Goal: Communication & Community: Answer question/provide support

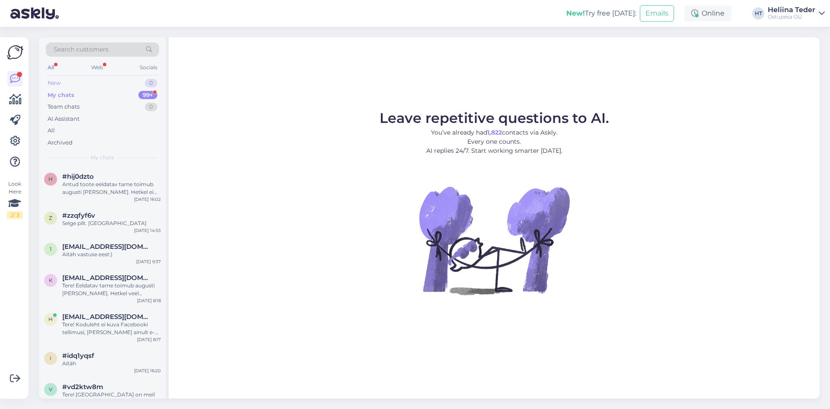
click at [70, 85] on div "New 0" at bounding box center [102, 83] width 113 height 12
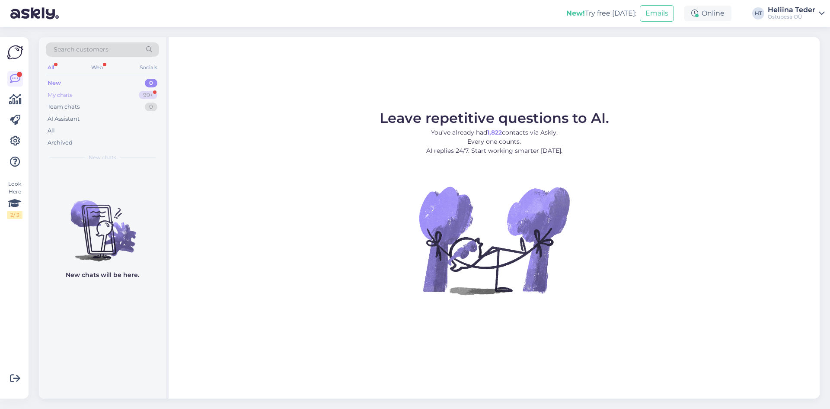
click at [67, 93] on div "My chats" at bounding box center [60, 95] width 25 height 9
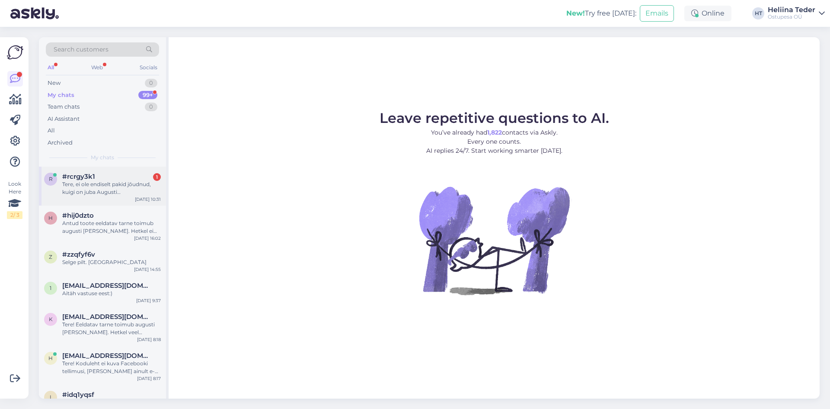
click at [112, 194] on div "Tere, ei ole endiselt pakid jõudnud, kuigi on juba Augusti [PERSON_NAME] (nr 41…" at bounding box center [111, 188] width 99 height 16
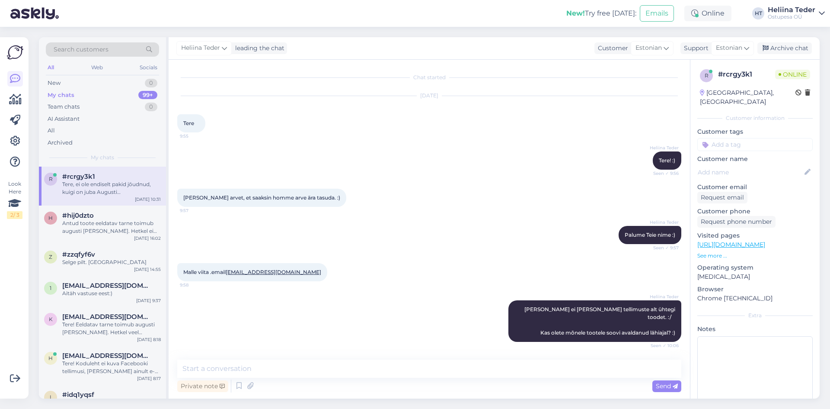
scroll to position [282, 0]
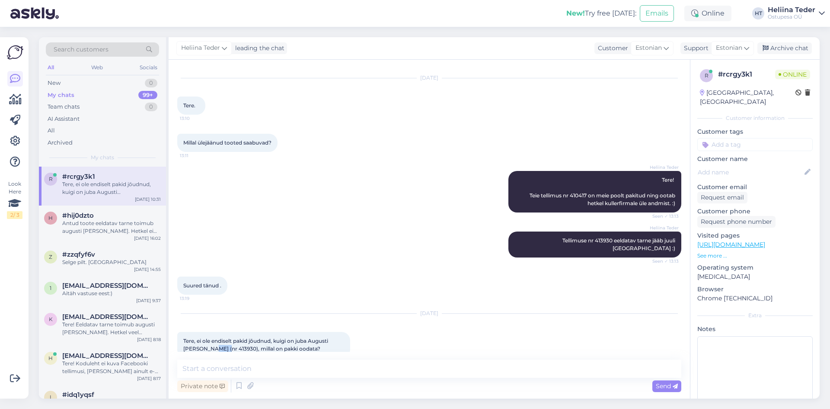
drag, startPoint x: 224, startPoint y: 333, endPoint x: 207, endPoint y: 332, distance: 16.5
click at [207, 337] on span "Tere, ei ole endiselt pakid jõudnud, kuigi on juba Augusti [PERSON_NAME] (nr 41…" at bounding box center [256, 344] width 146 height 14
drag, startPoint x: 206, startPoint y: 332, endPoint x: 222, endPoint y: 332, distance: 16.0
click at [222, 337] on span "Tere, ei ole endiselt pakid jõudnud, kuigi on juba Augusti [PERSON_NAME] (nr 41…" at bounding box center [256, 344] width 146 height 14
copy span "413930"
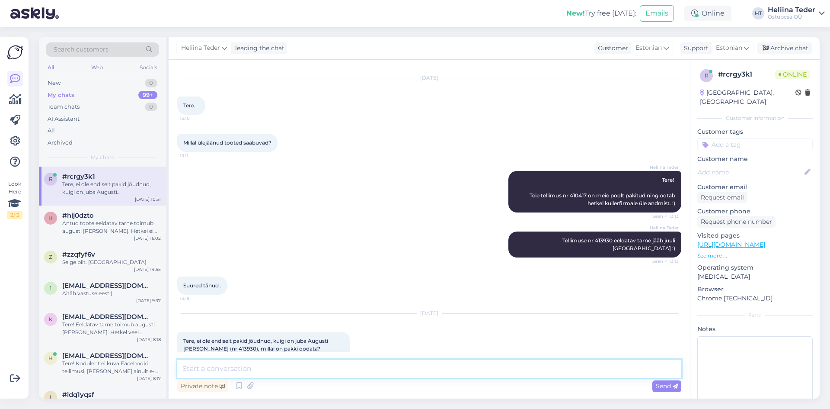
click at [245, 371] on textarea at bounding box center [429, 368] width 504 height 18
paste textarea "Hea klient! Mõistame 100%, et ootate pikisilmi oma [PERSON_NAME] me tõesti ise …"
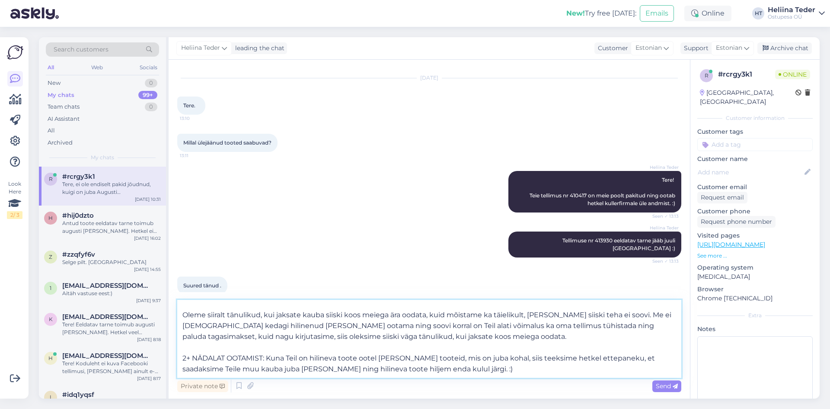
scroll to position [86, 0]
drag, startPoint x: 452, startPoint y: 357, endPoint x: 181, endPoint y: 342, distance: 271.6
click at [181, 342] on textarea "Hea klient! Mõistame 100%, et ootate pikisilmi oma [PERSON_NAME] me tõesti ise …" at bounding box center [429, 339] width 504 height 78
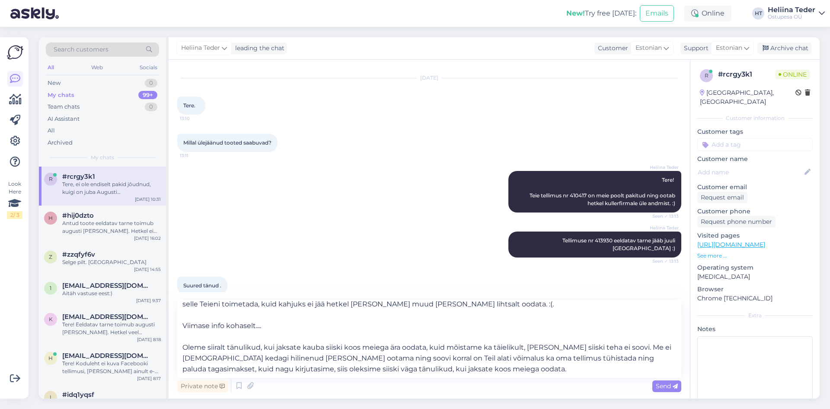
scroll to position [26, 0]
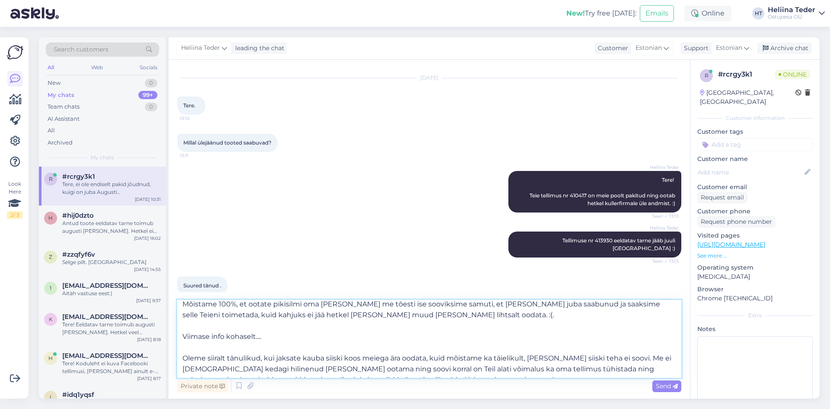
click at [284, 332] on textarea "Hea klient! Mõistame 100%, et ootate pikisilmi oma [PERSON_NAME] me tõesti ise …" at bounding box center [429, 339] width 504 height 78
paste textarea "Juuksehoolduskomplekt argaaniaõliga, 1000ml šampoon + 930ml palsam + 1000ml mas…"
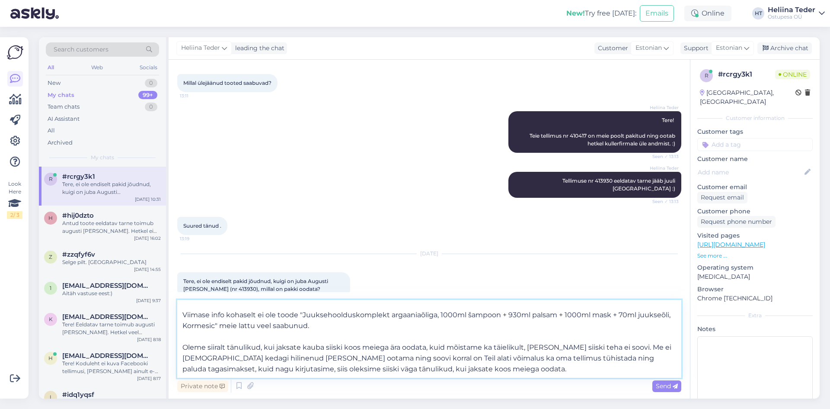
scroll to position [80, 0]
click at [469, 335] on textarea "Hea klient! Mõistame 100%, et ootate pikisilmi oma [PERSON_NAME] me tõesti ise …" at bounding box center [429, 339] width 504 height 78
type textarea "Hea klient! Mõistame 100%, et ootate pikisilmi oma [PERSON_NAME] me tõesti ise …"
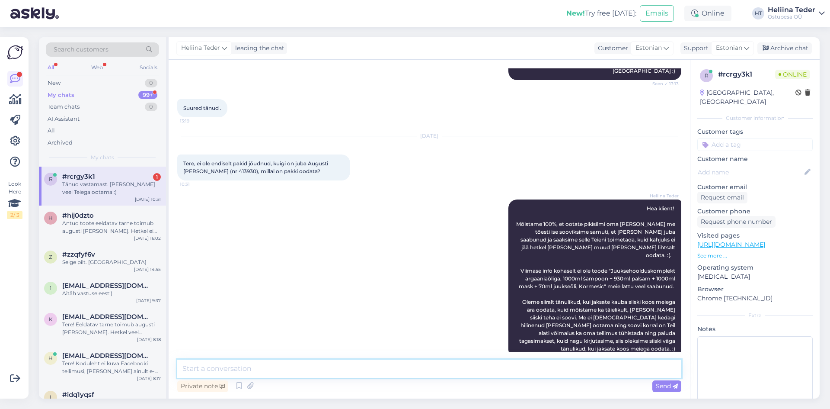
scroll to position [497, 0]
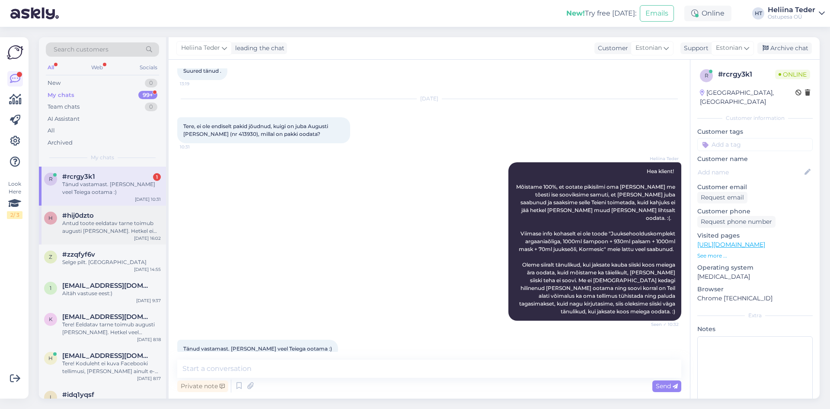
click at [103, 218] on div "#hij0dzto" at bounding box center [111, 215] width 99 height 8
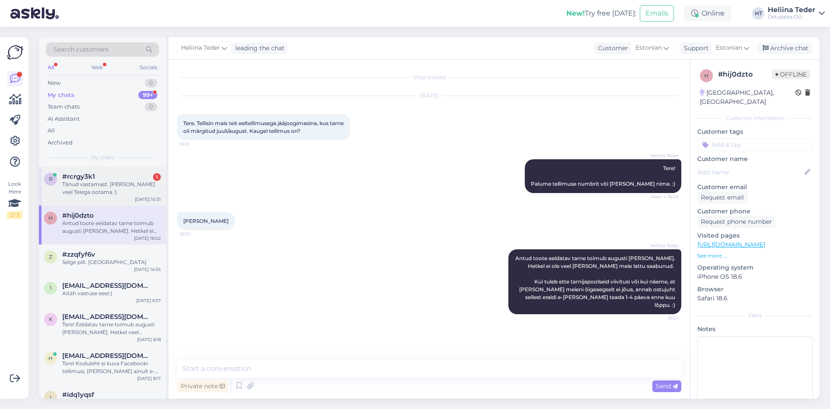
click at [107, 185] on div "Tänud vastamast. [PERSON_NAME] veel Teiega ootama :)" at bounding box center [111, 188] width 99 height 16
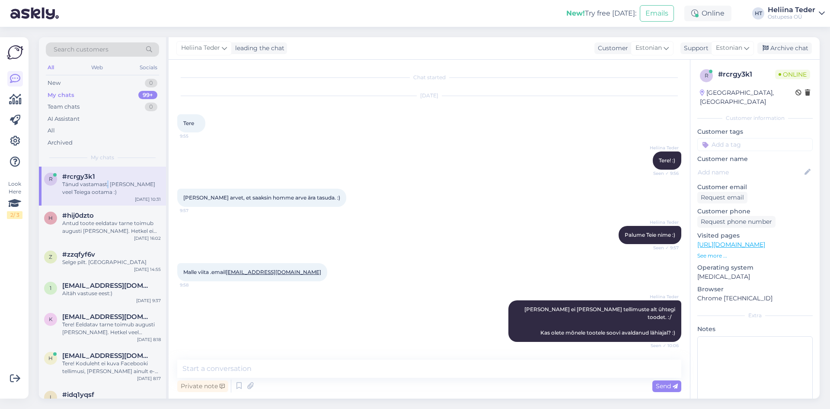
scroll to position [497, 0]
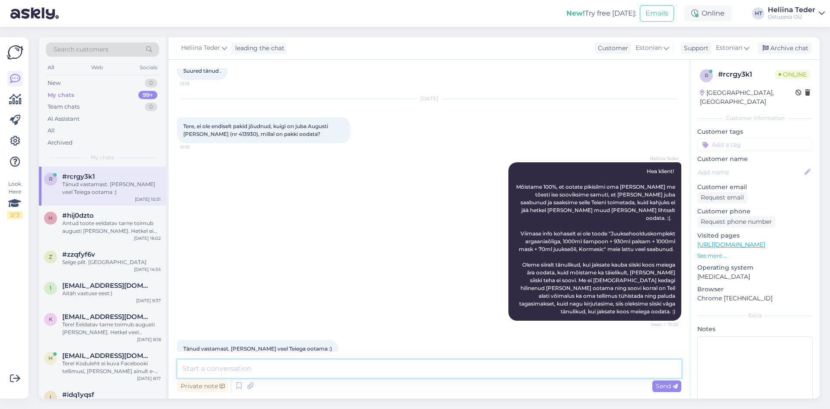
click at [262, 367] on textarea at bounding box center [429, 368] width 504 height 18
